Goal: Task Accomplishment & Management: Use online tool/utility

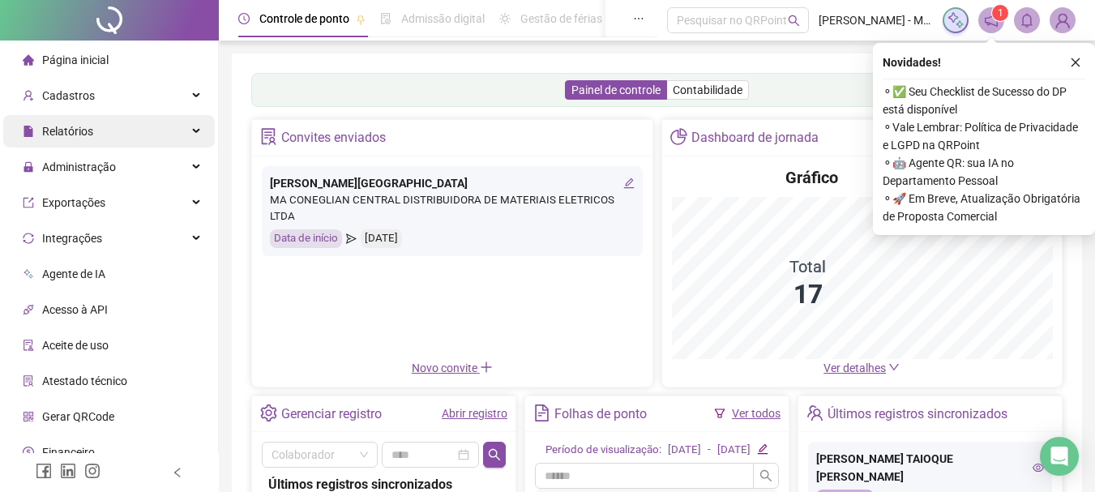
click at [85, 135] on span "Relatórios" at bounding box center [67, 131] width 51 height 13
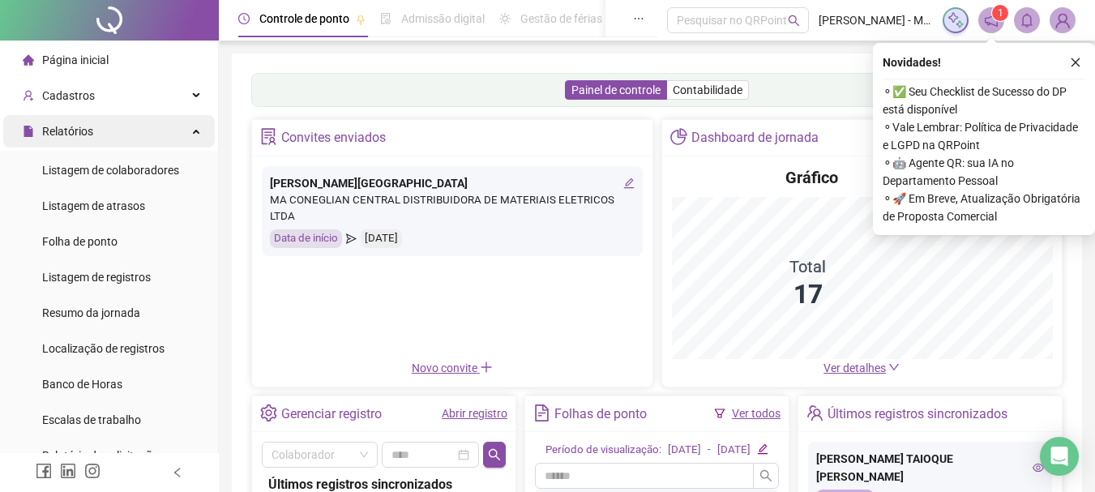
click at [77, 137] on span "Relatórios" at bounding box center [67, 131] width 51 height 13
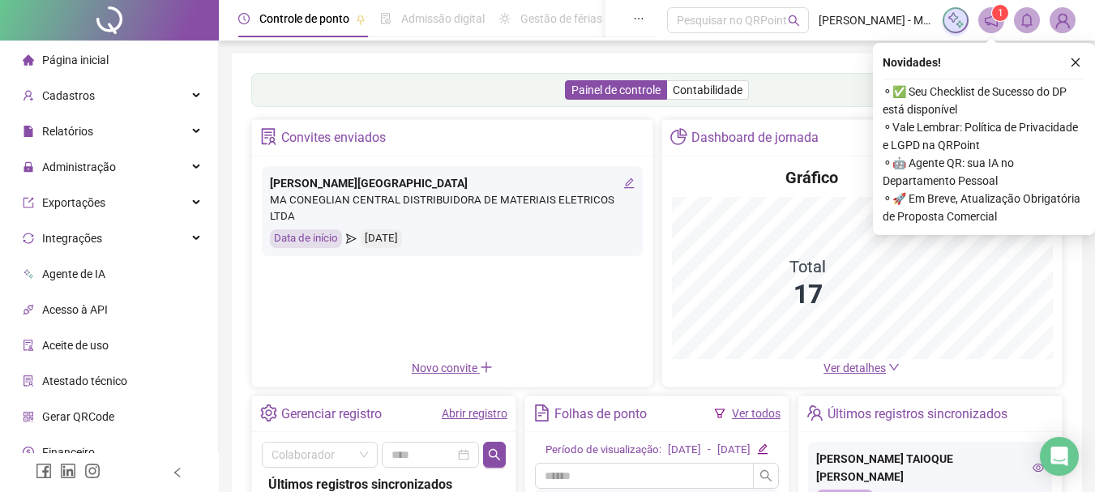
click at [75, 169] on span "Administração" at bounding box center [79, 166] width 74 height 13
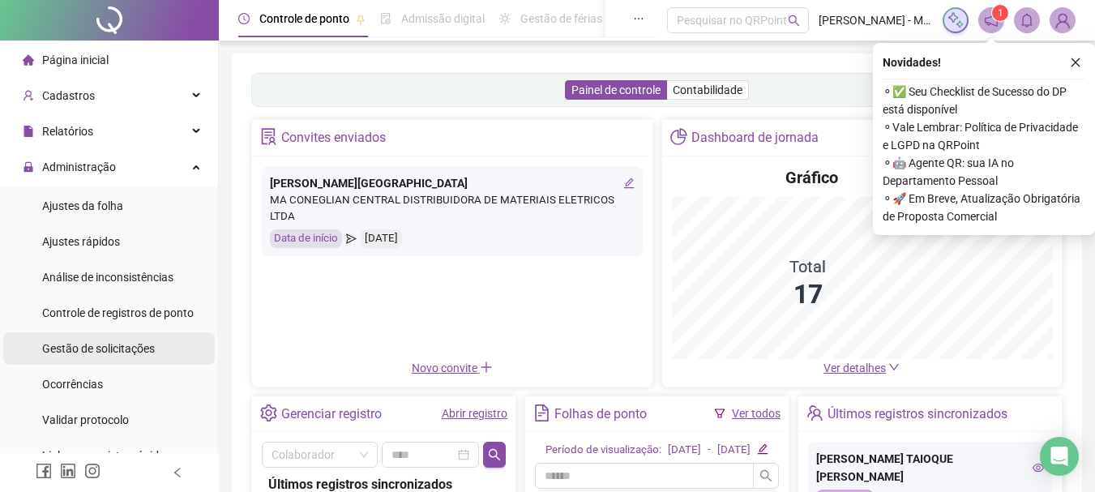
click at [102, 344] on span "Gestão de solicitações" at bounding box center [98, 348] width 113 height 13
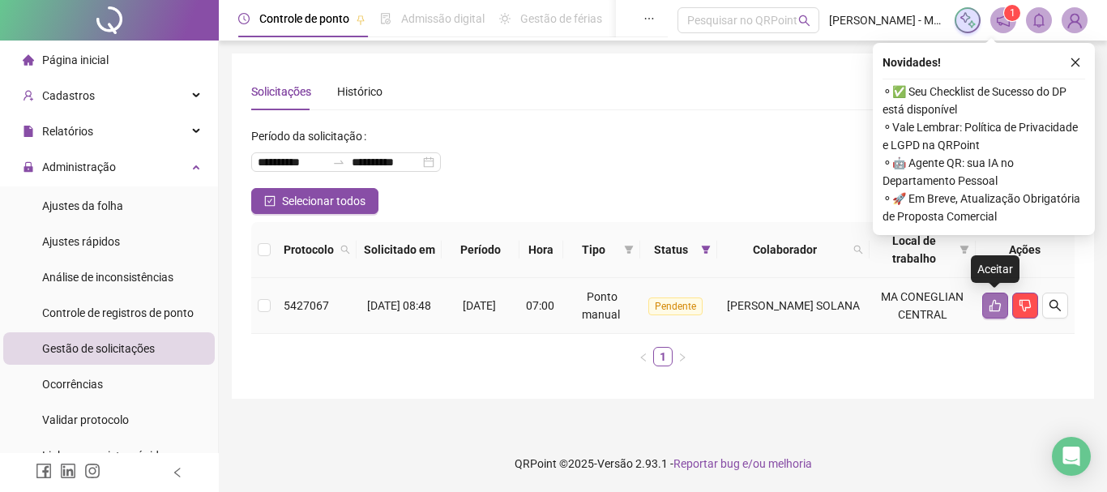
click at [982, 299] on button "button" at bounding box center [995, 305] width 26 height 26
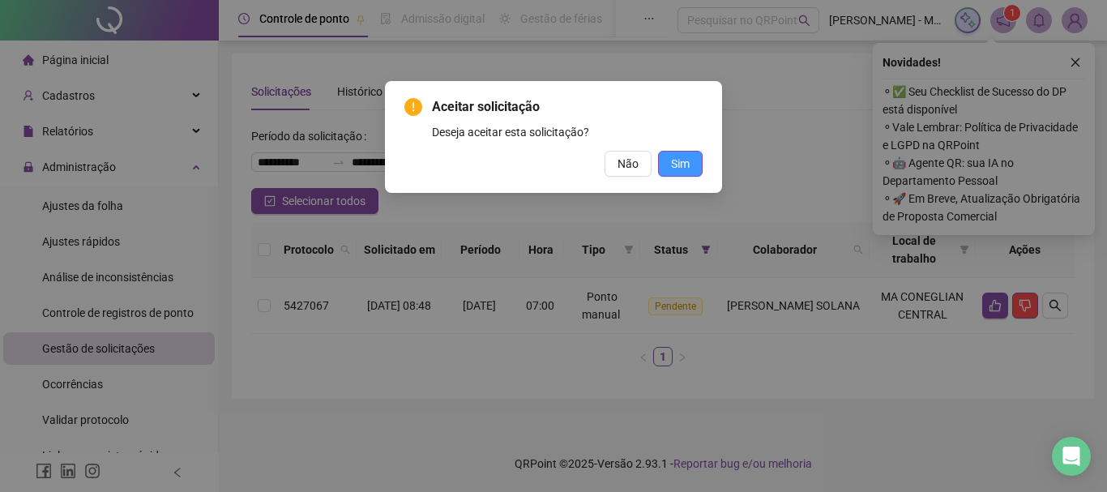
click at [692, 164] on button "Sim" at bounding box center [680, 164] width 45 height 26
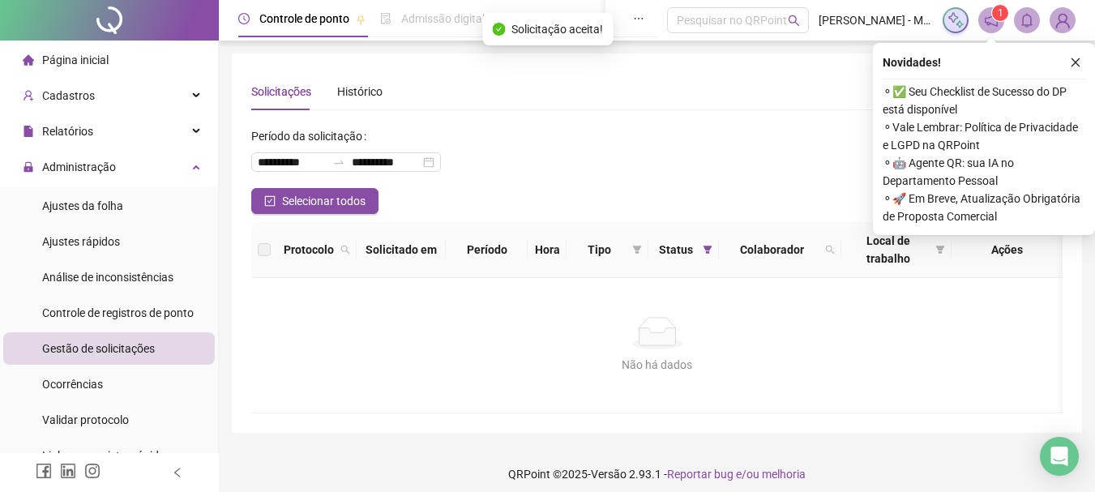
click at [1078, 55] on button "button" at bounding box center [1074, 62] width 19 height 19
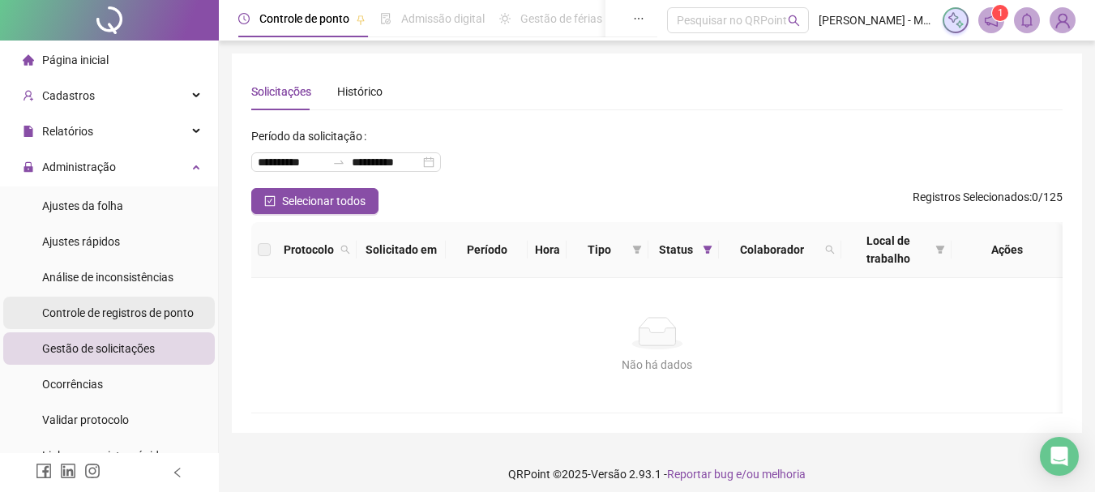
click at [163, 309] on span "Controle de registros de ponto" at bounding box center [117, 312] width 151 height 13
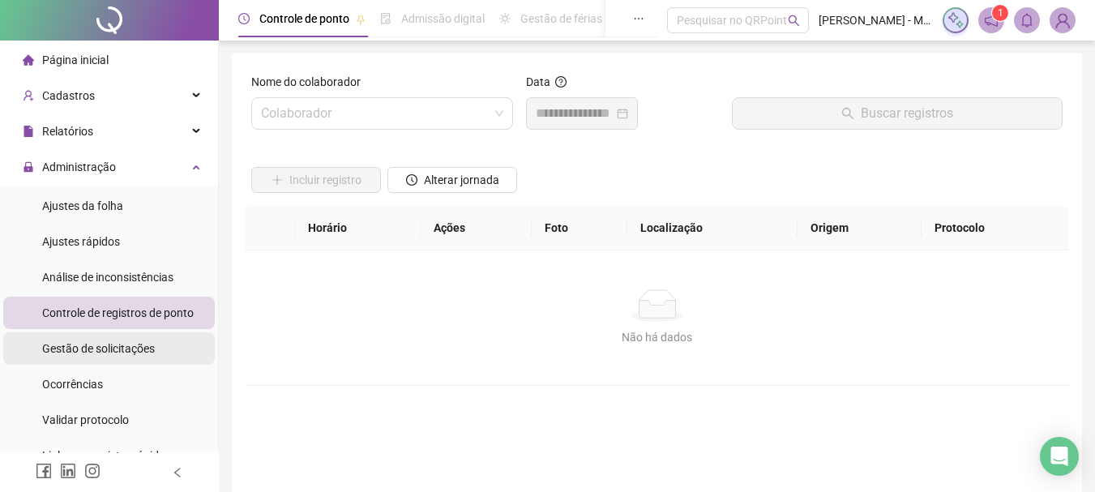
click at [158, 332] on li "Gestão de solicitações" at bounding box center [108, 348] width 211 height 32
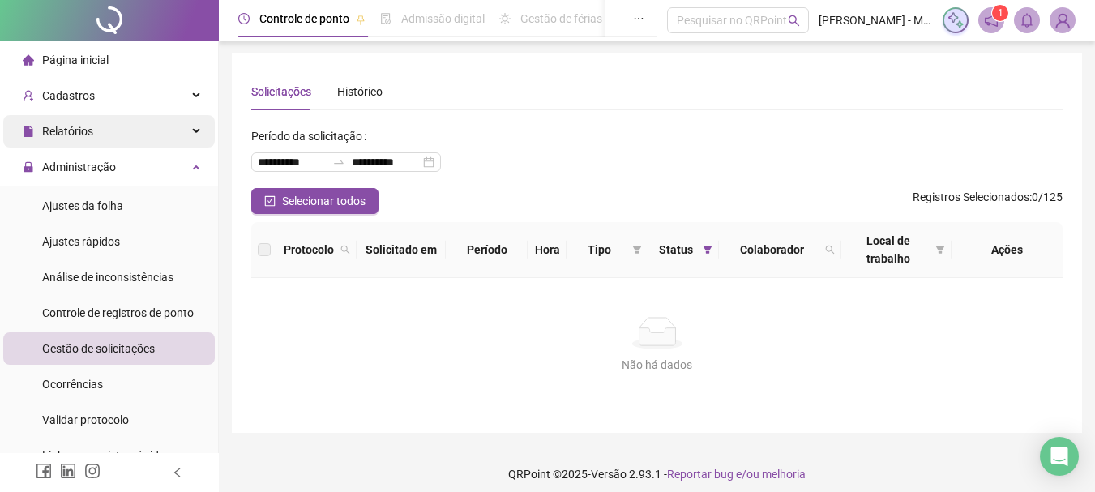
click at [104, 130] on div "Relatórios" at bounding box center [108, 131] width 211 height 32
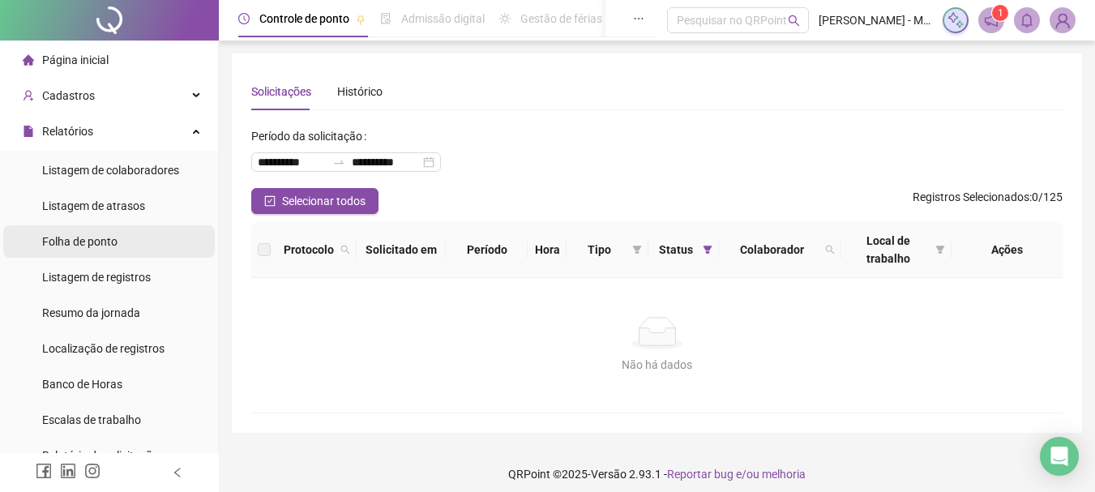
click at [117, 233] on div "Folha de ponto" at bounding box center [79, 241] width 75 height 32
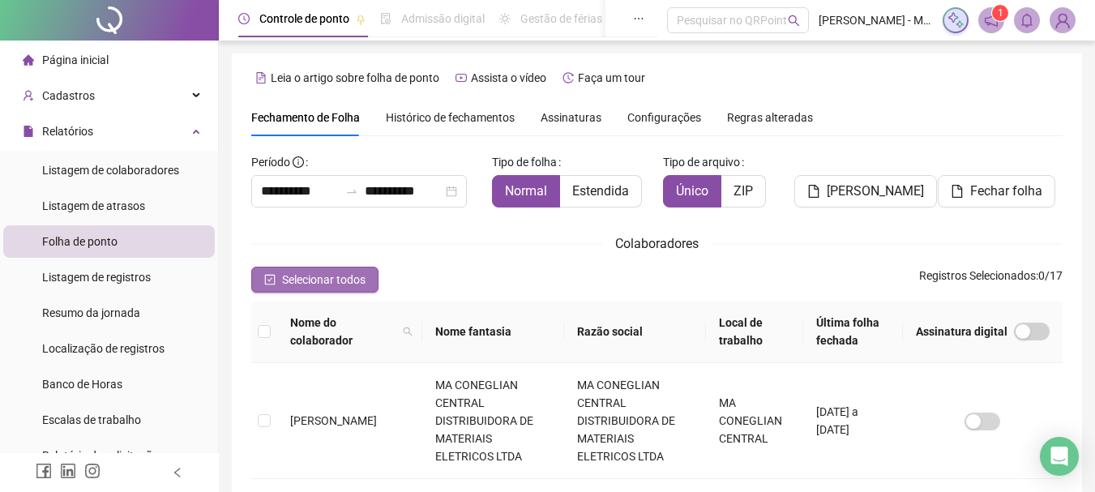
scroll to position [86, 0]
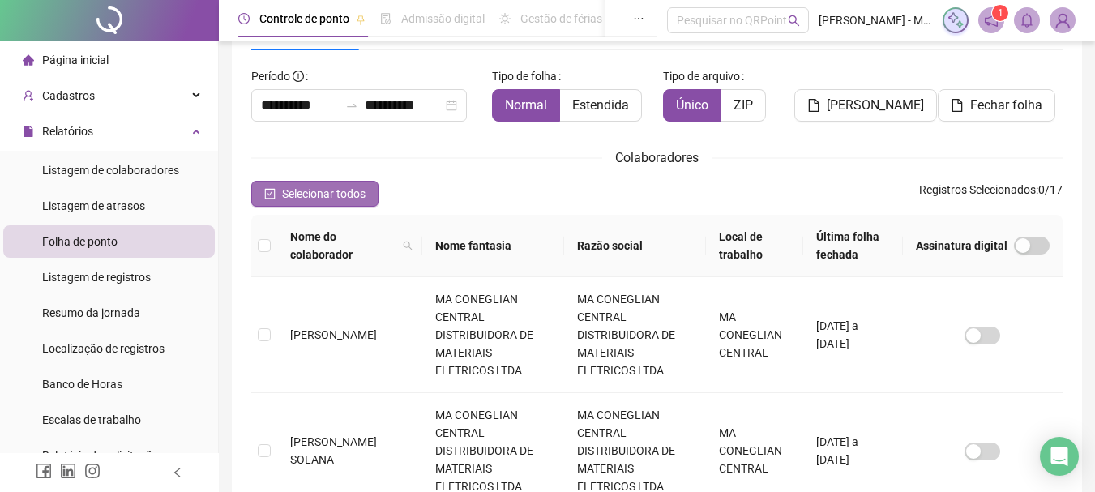
click at [284, 181] on button "Selecionar todos" at bounding box center [314, 194] width 127 height 26
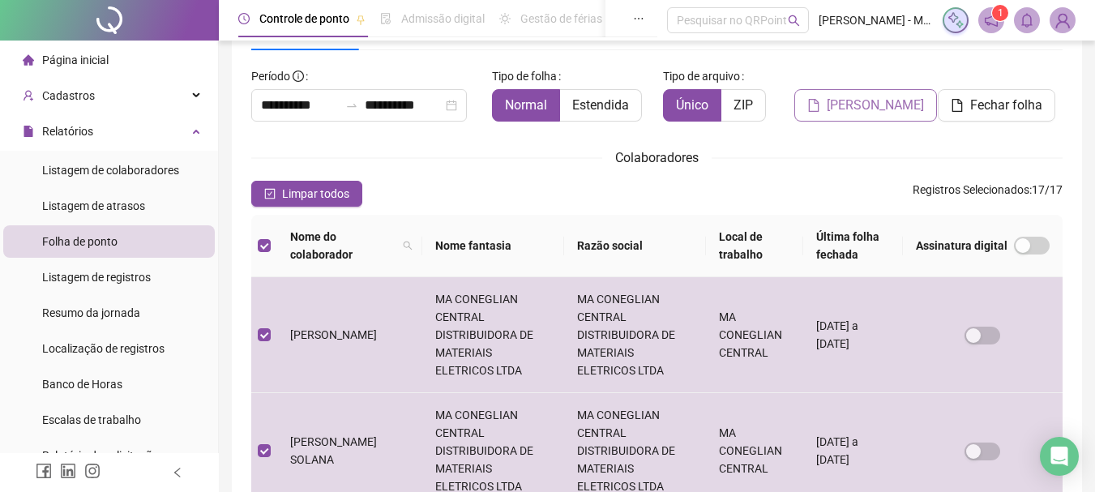
click at [881, 114] on button "[PERSON_NAME]" at bounding box center [865, 105] width 143 height 32
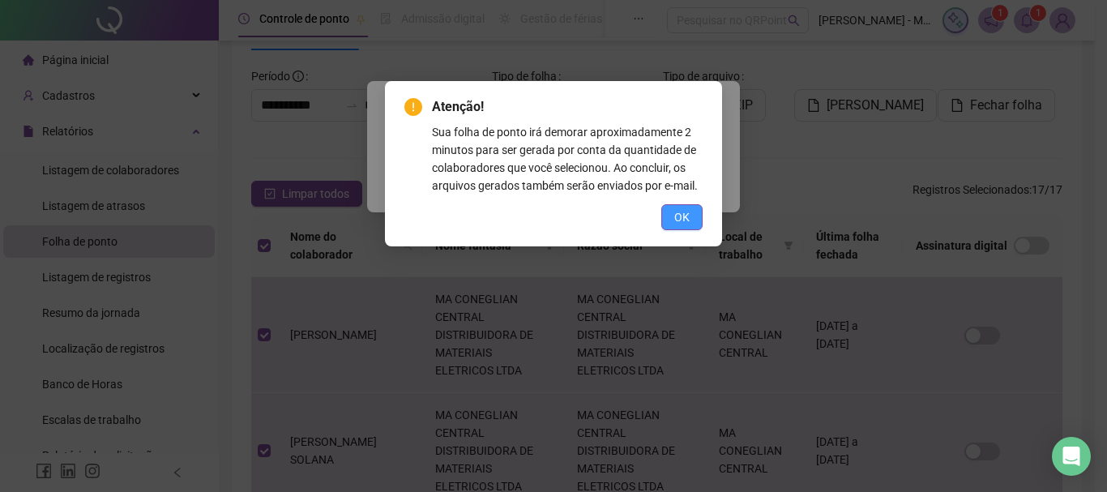
click at [662, 212] on button "OK" at bounding box center [681, 217] width 41 height 26
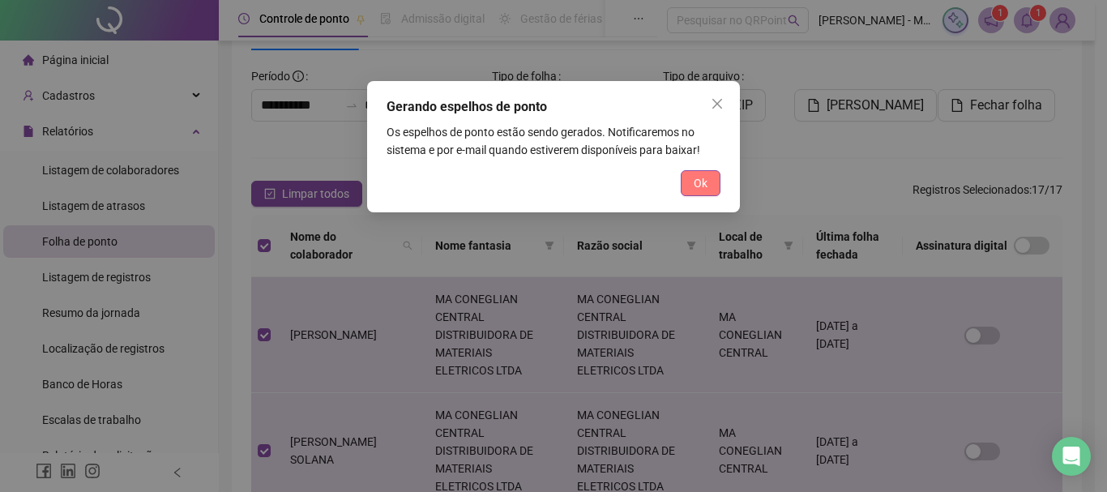
click at [689, 183] on button "Ok" at bounding box center [701, 183] width 40 height 26
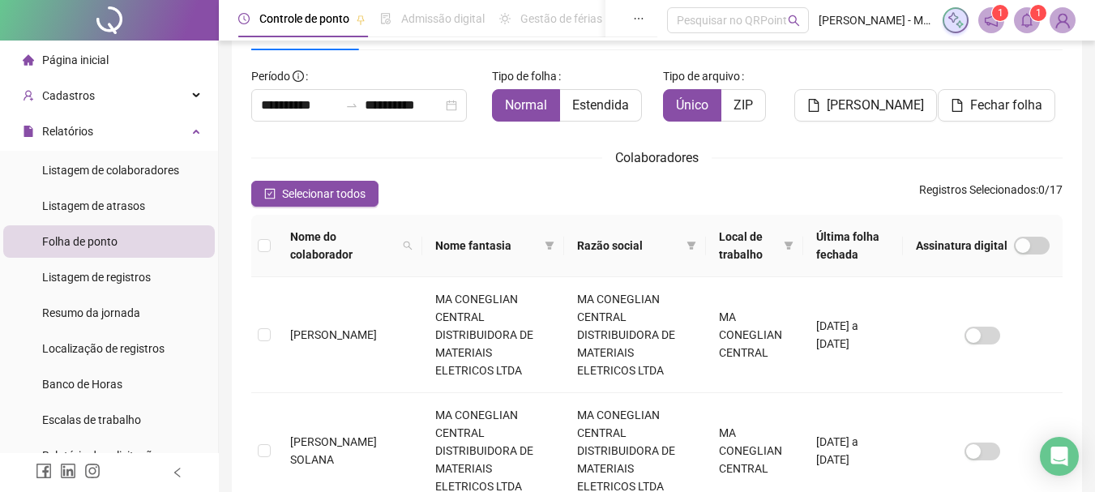
click at [1030, 23] on icon "bell" at bounding box center [1026, 20] width 15 height 15
